Goal: Navigation & Orientation: Find specific page/section

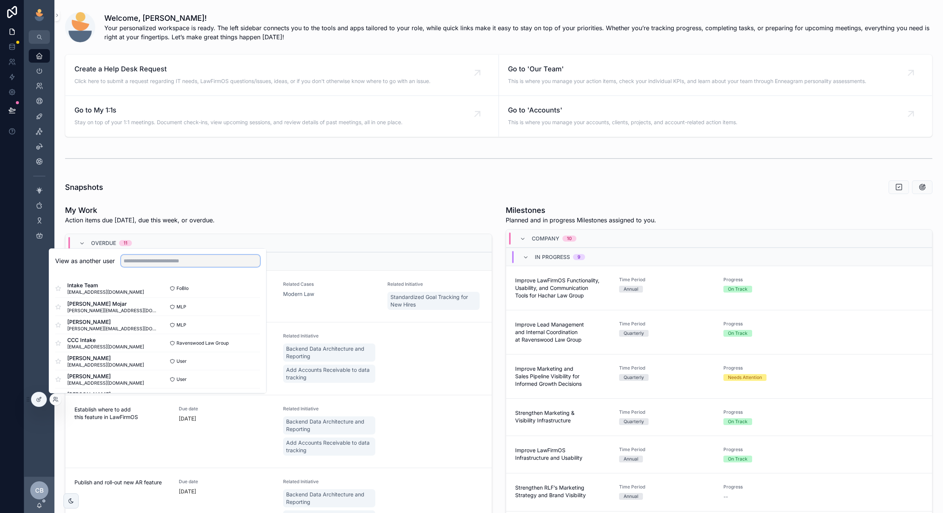
click at [155, 261] on input "text" at bounding box center [190, 261] width 139 height 12
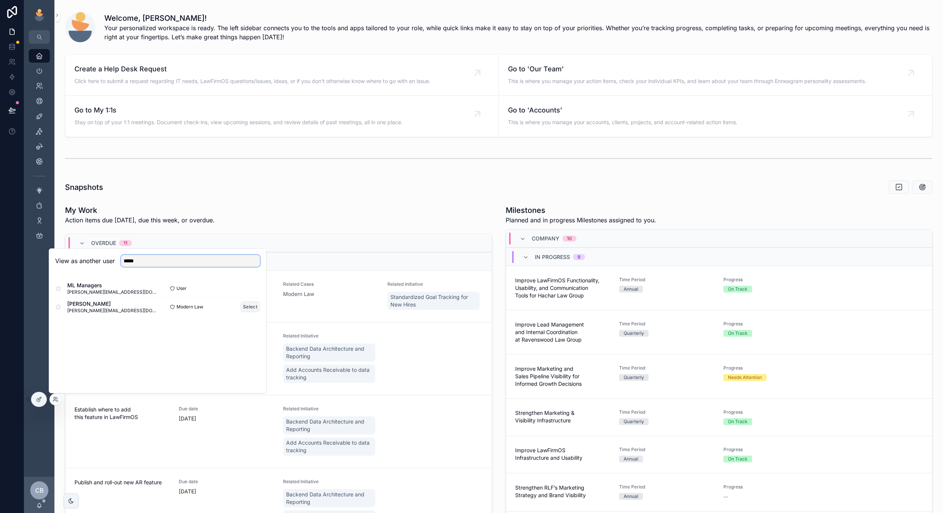
type input "*****"
click at [244, 305] on button "Select" at bounding box center [250, 307] width 20 height 11
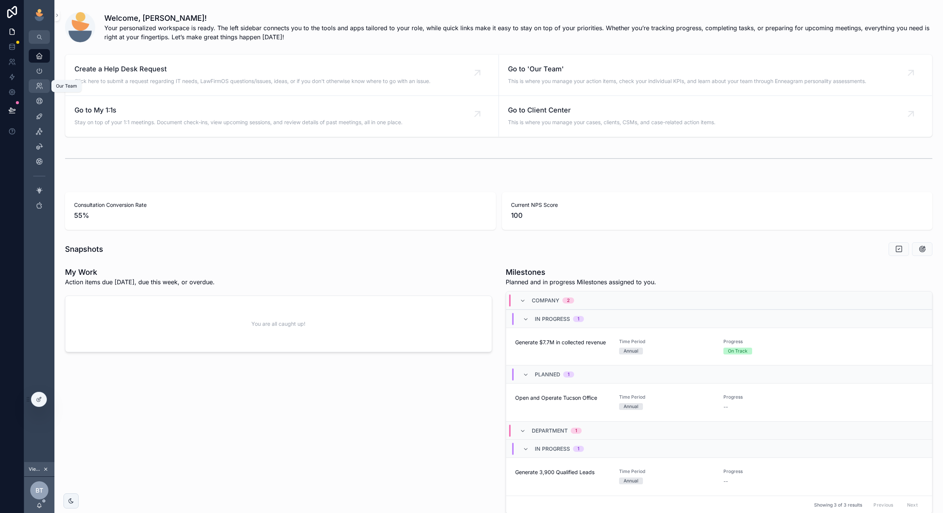
click at [42, 84] on icon "scrollable content" at bounding box center [40, 86] width 8 height 8
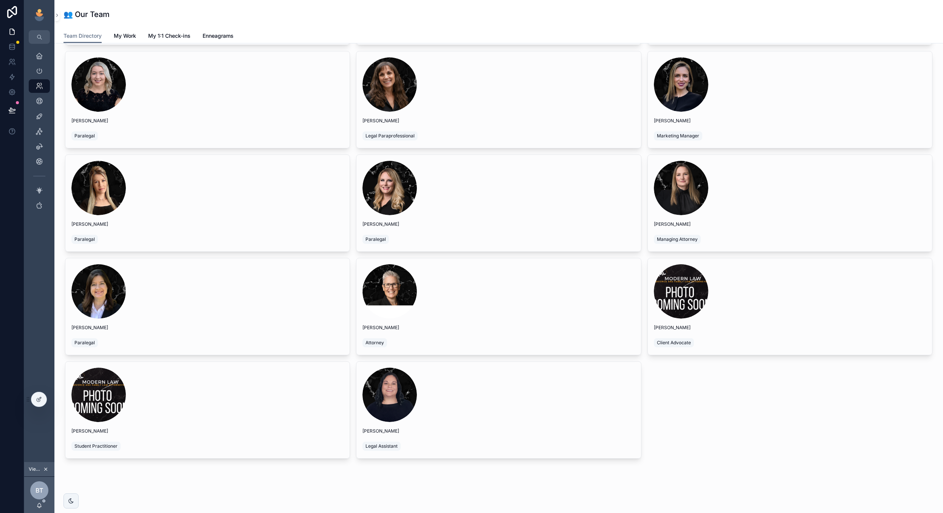
scroll to position [1398, 0]
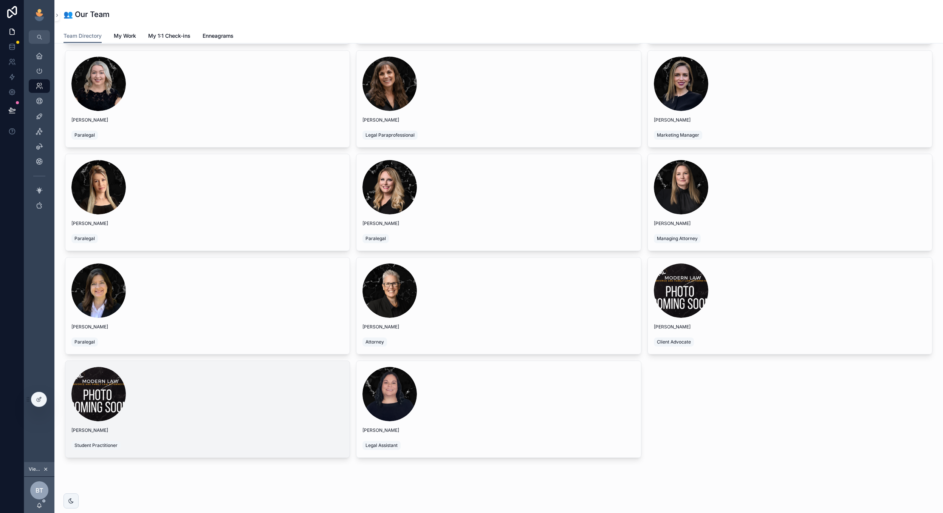
click at [186, 394] on div "scrollable content" at bounding box center [207, 394] width 272 height 54
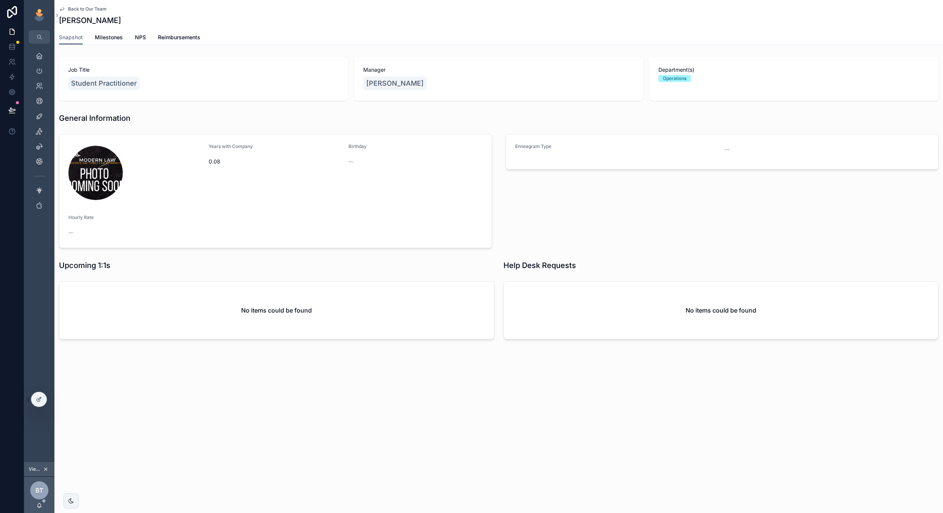
click at [80, 9] on span "Back to Our Team" at bounding box center [87, 9] width 39 height 6
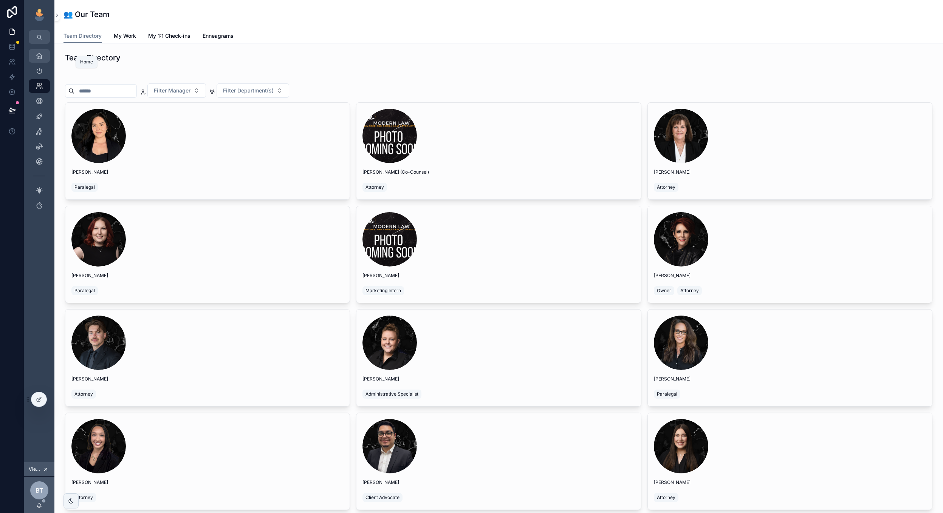
click at [33, 58] on div "Home" at bounding box center [39, 56] width 12 height 12
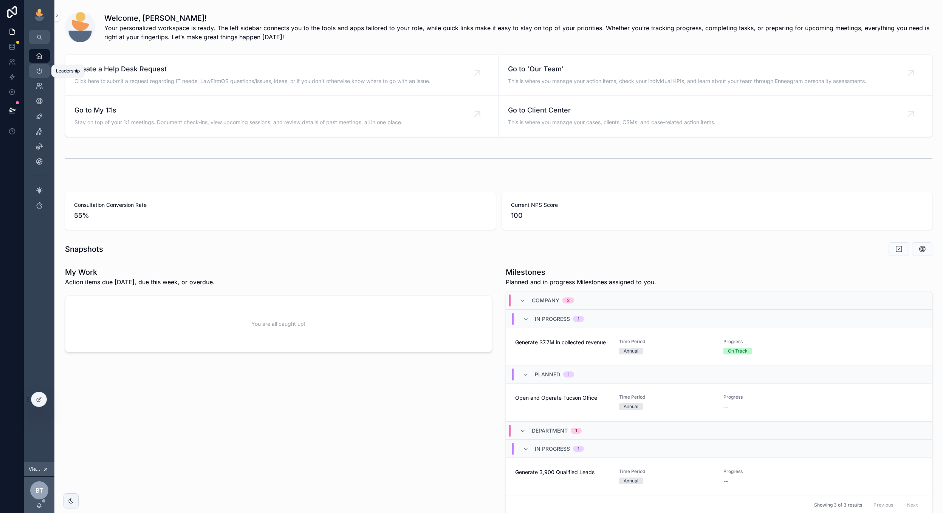
click at [43, 69] on div "Leadership" at bounding box center [39, 71] width 12 height 12
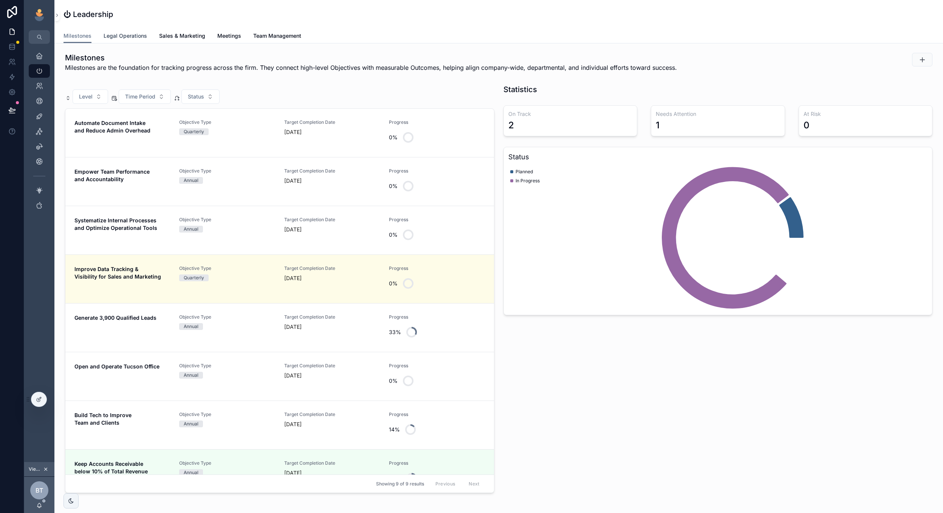
click at [121, 32] on span "Legal Operations" at bounding box center [125, 36] width 43 height 8
